Goal: Transaction & Acquisition: Purchase product/service

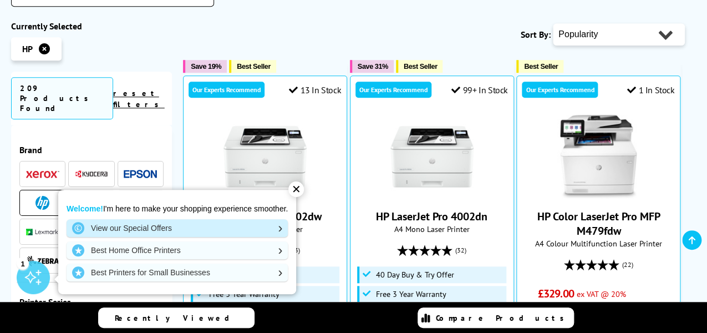
scroll to position [280, 0]
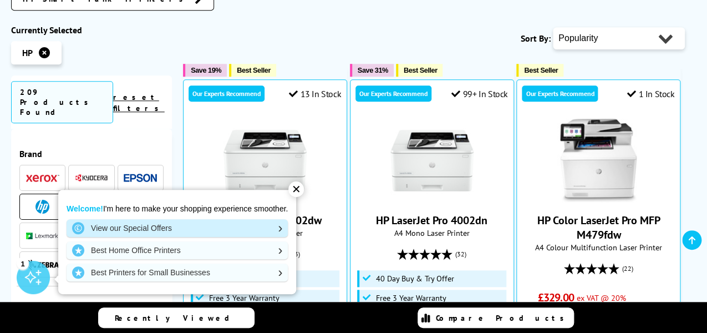
click at [170, 219] on link "View our Special Offers" at bounding box center [177, 228] width 221 height 18
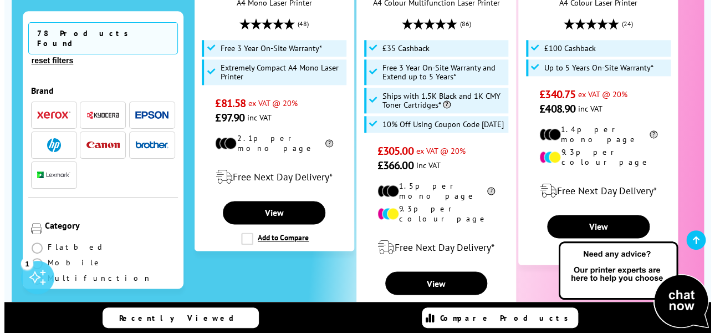
scroll to position [515, 0]
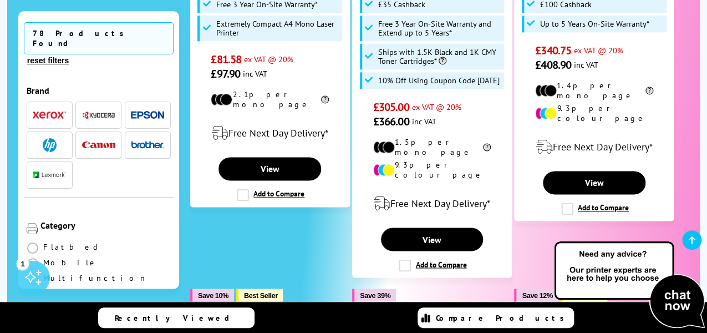
click at [651, 131] on div "Free Next Day Delivery*" at bounding box center [594, 146] width 148 height 31
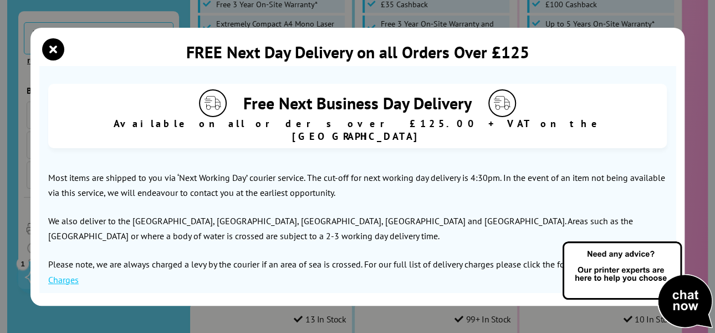
click at [405, 143] on section "Free Next Business Day Delivery Available on all orders over £125.00 + VAT on t…" at bounding box center [357, 179] width 637 height 226
click at [592, 99] on div "Free Next Business Day Delivery" at bounding box center [358, 103] width 608 height 28
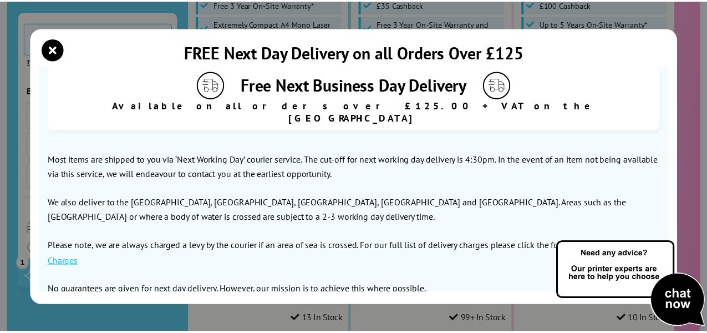
scroll to position [19, 0]
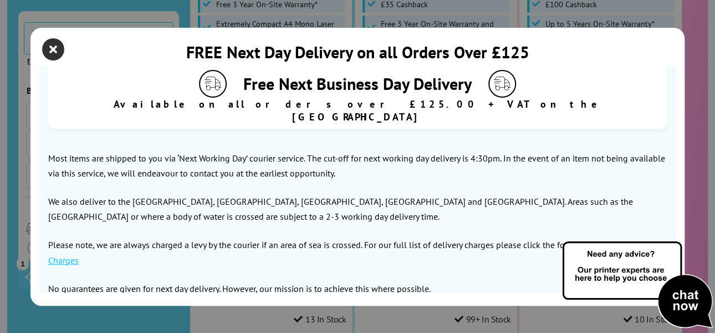
click at [54, 47] on icon "close modal" at bounding box center [53, 49] width 22 height 22
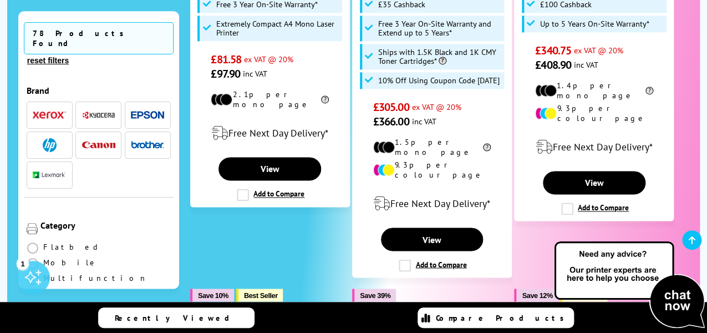
click at [50, 138] on img "button" at bounding box center [50, 145] width 14 height 14
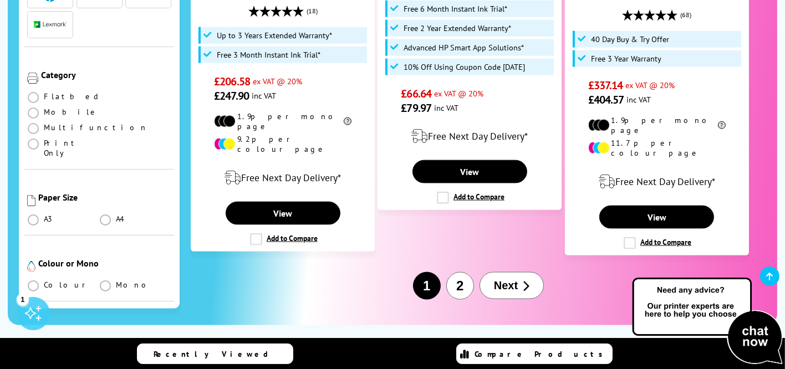
scroll to position [1856, 0]
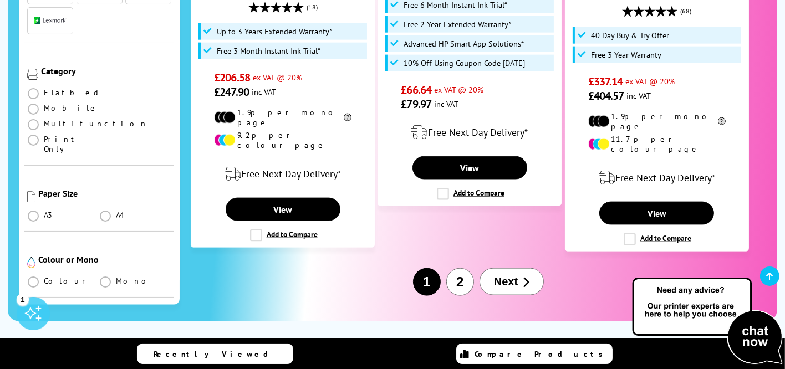
click at [227, 268] on div "1 2 Next" at bounding box center [479, 282] width 576 height 28
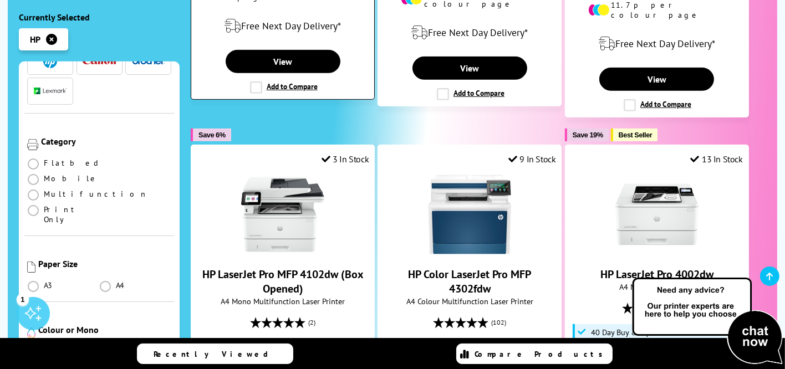
scroll to position [0, 0]
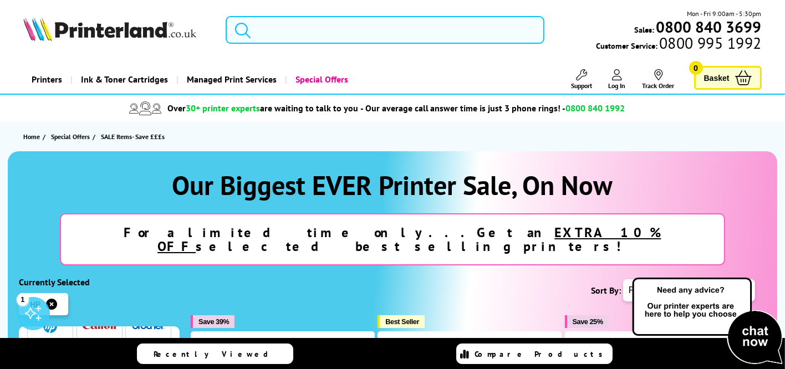
click at [261, 31] on input "search" at bounding box center [385, 30] width 319 height 28
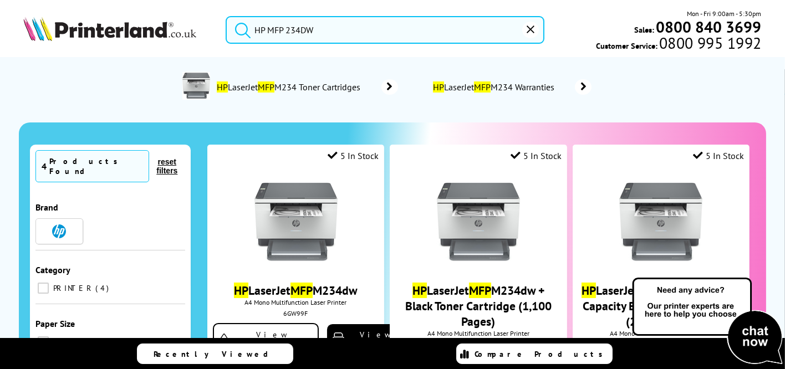
click at [241, 29] on icon "submit" at bounding box center [243, 30] width 17 height 17
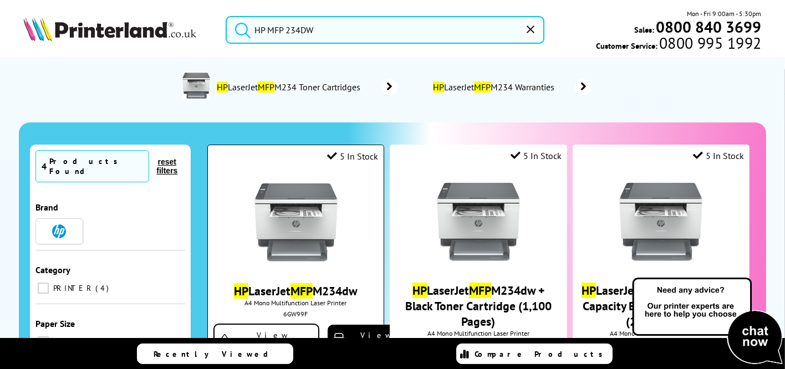
click at [235, 186] on div at bounding box center [296, 223] width 165 height 85
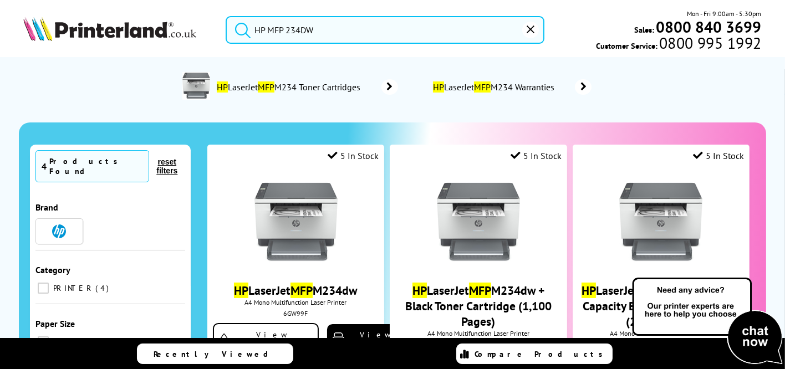
click at [312, 29] on input "HP MFP 234DW" at bounding box center [385, 30] width 319 height 28
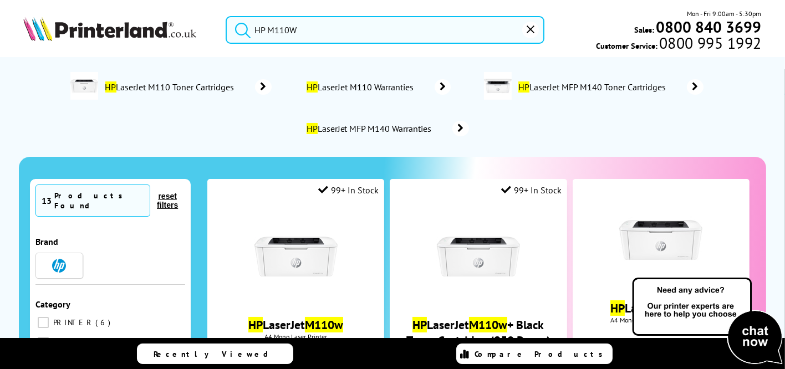
type input "HP M110W"
click at [239, 30] on icon "submit" at bounding box center [243, 30] width 17 height 17
click at [241, 27] on icon "submit" at bounding box center [243, 30] width 17 height 17
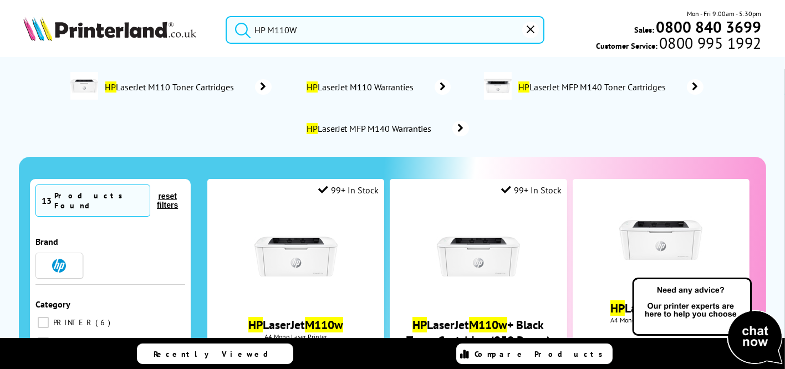
click at [412, 37] on input "HP M110W" at bounding box center [385, 30] width 319 height 28
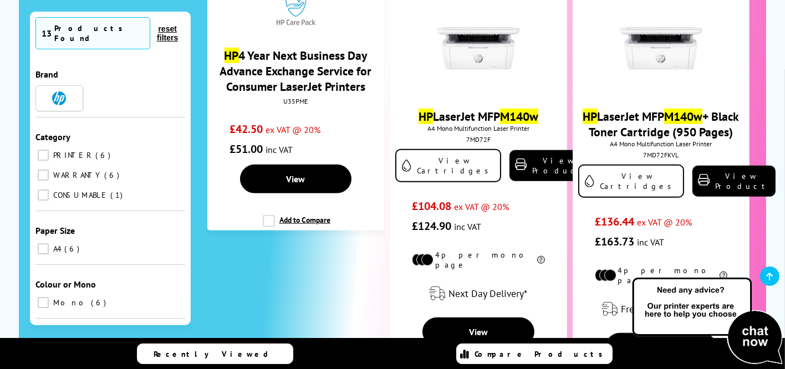
scroll to position [1228, 0]
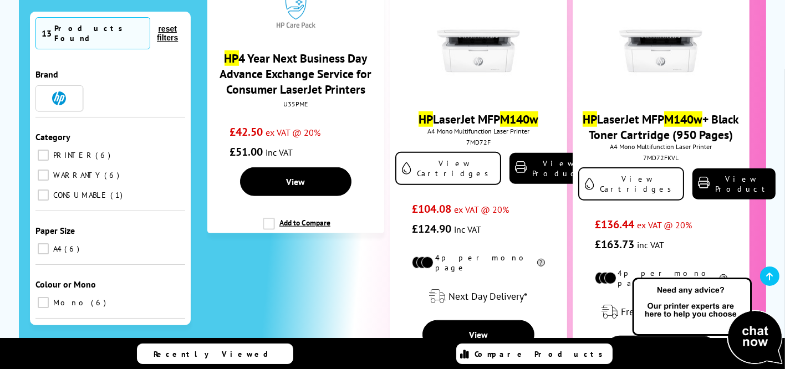
click at [412, 37] on div at bounding box center [478, 51] width 166 height 85
